Goal: Transaction & Acquisition: Book appointment/travel/reservation

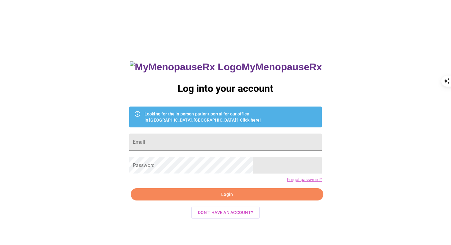
type input "[PERSON_NAME][EMAIL_ADDRESS][DOMAIN_NAME]"
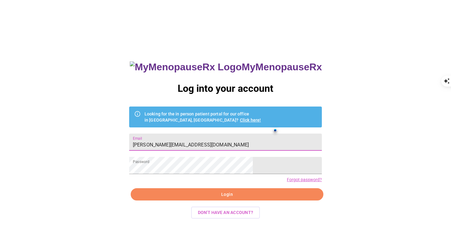
click at [220, 198] on span "Login" at bounding box center [227, 194] width 178 height 8
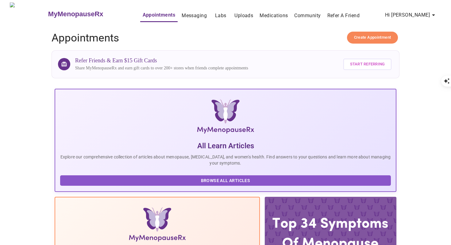
click at [374, 34] on span "Create Appointment" at bounding box center [372, 37] width 37 height 7
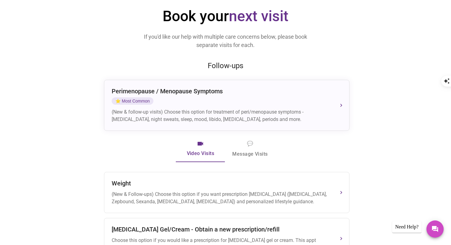
scroll to position [75, 0]
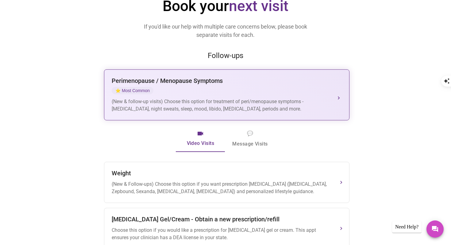
click at [233, 85] on div "[MEDICAL_DATA] / Menopause Symptoms ⭐ Most Common (New & follow-up visits) Choo…" at bounding box center [227, 95] width 230 height 36
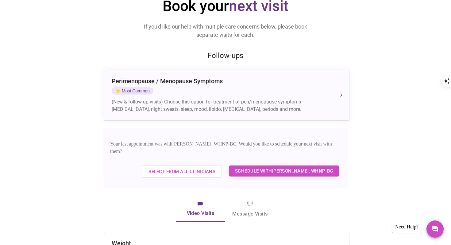
click at [273, 167] on span "Schedule with [PERSON_NAME], WHNP-BC" at bounding box center [284, 171] width 98 height 8
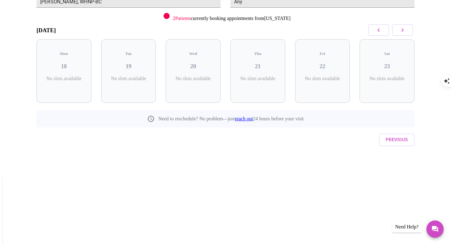
scroll to position [0, 0]
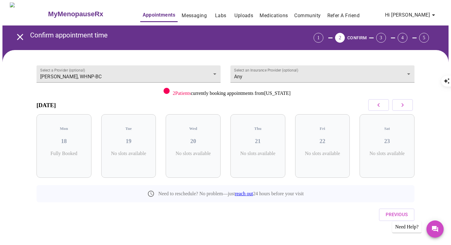
click at [405, 105] on icon "button" at bounding box center [402, 104] width 7 height 7
click at [379, 104] on icon "button" at bounding box center [378, 104] width 7 height 7
click at [403, 105] on icon "button" at bounding box center [402, 104] width 7 height 7
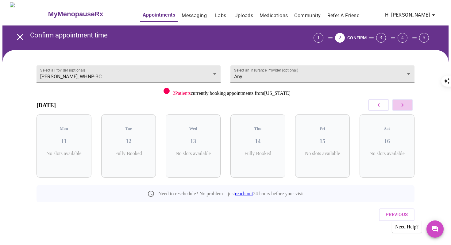
click at [403, 105] on icon "button" at bounding box center [402, 104] width 7 height 7
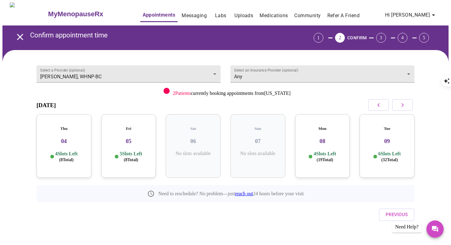
click at [380, 105] on icon "button" at bounding box center [378, 104] width 7 height 7
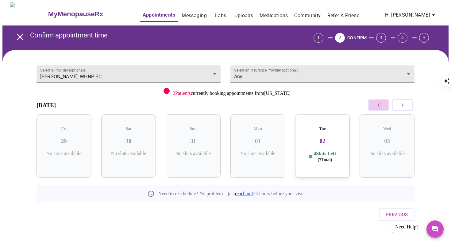
click at [380, 105] on icon "button" at bounding box center [378, 104] width 7 height 7
click at [402, 105] on icon "button" at bounding box center [402, 104] width 7 height 7
click at [325, 139] on div "Tue 02 4 Slots Left ( 7 Total)" at bounding box center [322, 145] width 55 height 63
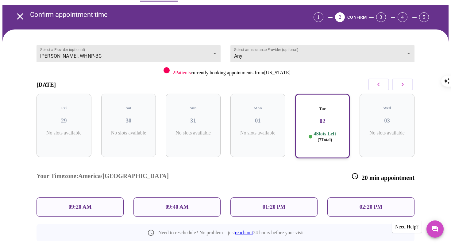
scroll to position [20, 0]
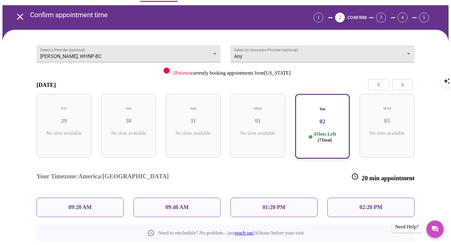
click at [170, 204] on p "09:40 AM" at bounding box center [176, 207] width 23 height 6
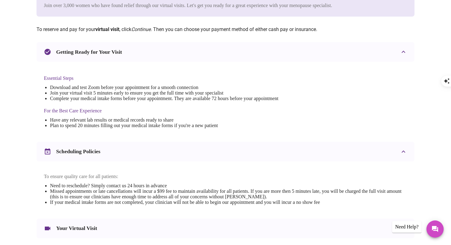
scroll to position [200, 0]
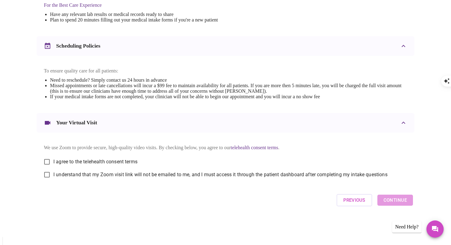
click at [352, 204] on span "Previous" at bounding box center [354, 200] width 22 height 8
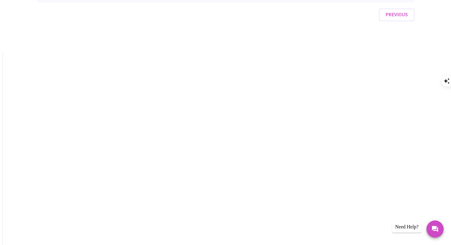
scroll to position [0, 0]
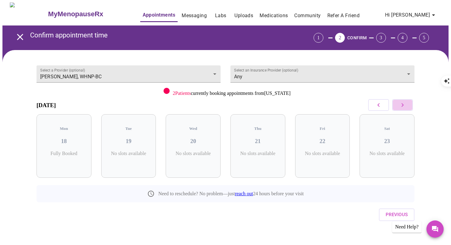
click at [405, 103] on icon "button" at bounding box center [402, 104] width 7 height 7
click at [337, 138] on h3 "02" at bounding box center [322, 141] width 45 height 7
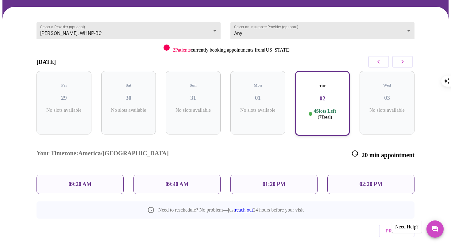
scroll to position [46, 0]
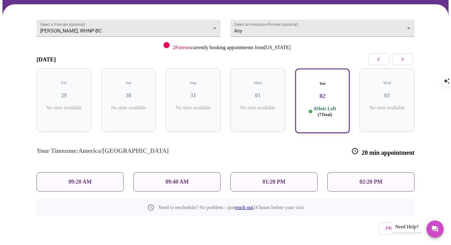
click at [171, 178] on p "09:40 AM" at bounding box center [176, 181] width 23 height 6
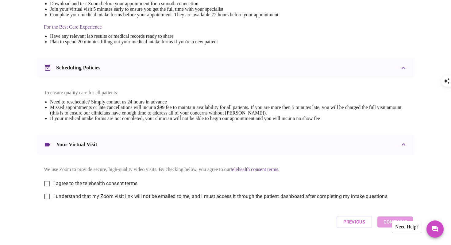
scroll to position [200, 0]
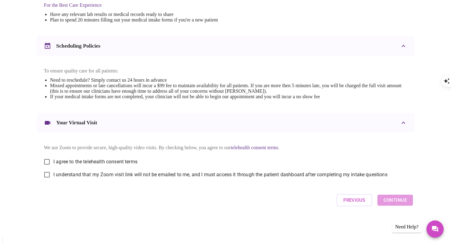
click at [49, 164] on input "I agree to the telehealth consent terms" at bounding box center [46, 161] width 13 height 13
checkbox input "true"
click at [47, 179] on input "I understand that my Zoom visit link will not be emailed to me, and I must acce…" at bounding box center [46, 174] width 13 height 13
checkbox input "true"
click at [403, 204] on span "Continue" at bounding box center [394, 200] width 23 height 8
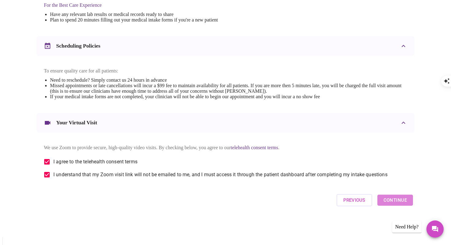
scroll to position [16, 0]
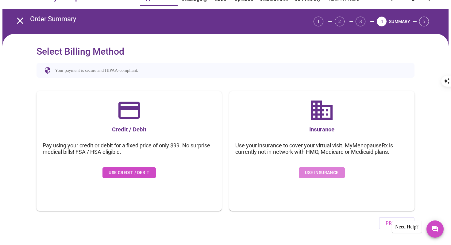
click at [318, 170] on span "Use Insurance" at bounding box center [321, 173] width 33 height 8
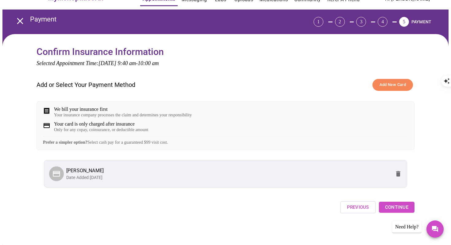
scroll to position [21, 0]
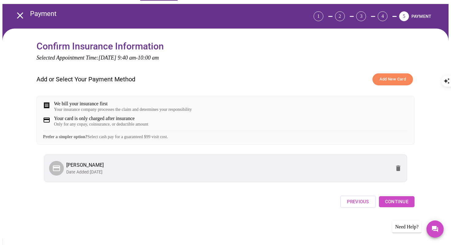
click at [393, 205] on span "Continue" at bounding box center [396, 201] width 23 height 8
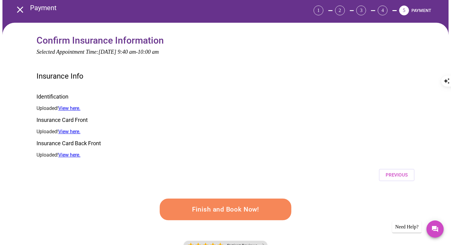
scroll to position [33, 0]
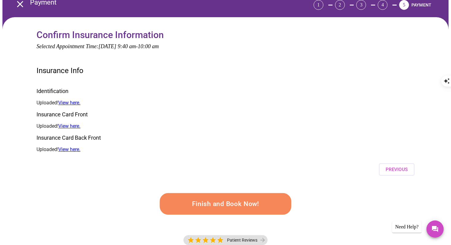
click at [240, 198] on span "Finish and Book Now!" at bounding box center [225, 204] width 119 height 12
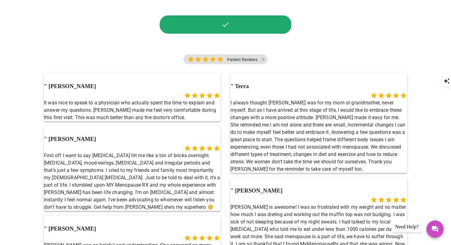
scroll to position [211, 0]
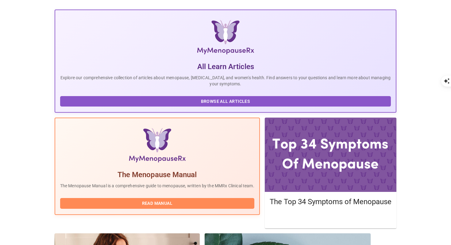
scroll to position [75, 0]
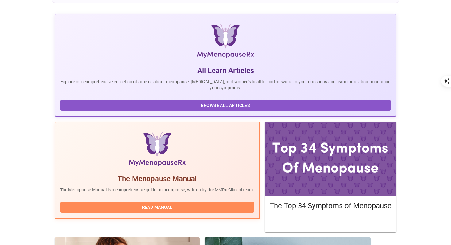
drag, startPoint x: 98, startPoint y: 175, endPoint x: 131, endPoint y: 177, distance: 32.6
copy h3 "[PERSON_NAME]"
